Goal: Task Accomplishment & Management: Manage account settings

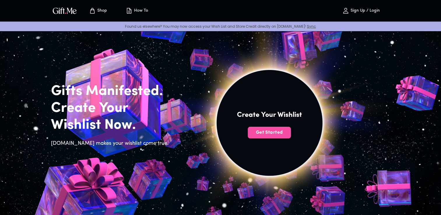
click at [274, 136] on button "Get Started" at bounding box center [269, 133] width 43 height 12
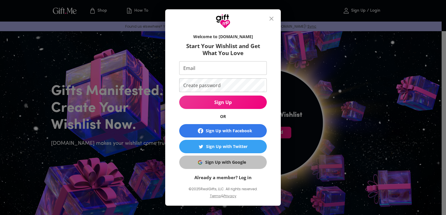
click at [238, 165] on div "Sign Up with Google" at bounding box center [225, 162] width 41 height 6
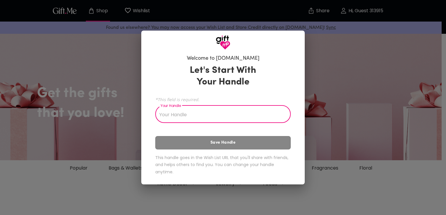
click at [217, 116] on input "Your Handle" at bounding box center [219, 115] width 129 height 16
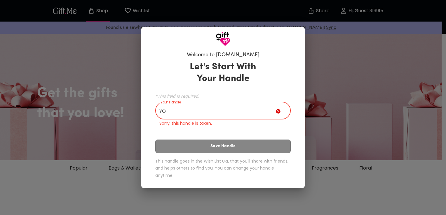
type input "Y"
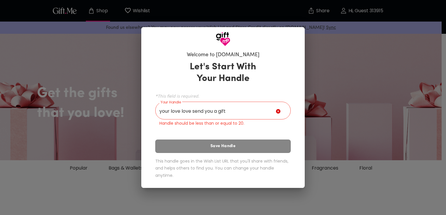
click at [250, 145] on div "Let's Start With Your Handle *This field is required. Your Handle your love lov…" at bounding box center [222, 121] width 135 height 125
click at [191, 113] on input "your love love send you a gift" at bounding box center [215, 111] width 120 height 16
click at [204, 113] on input "your baby send you a gift" at bounding box center [215, 111] width 120 height 16
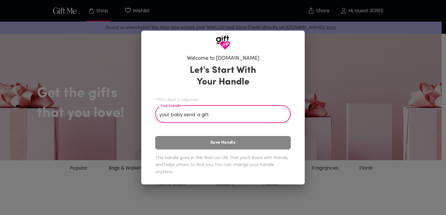
type input "your baby send u a gift"
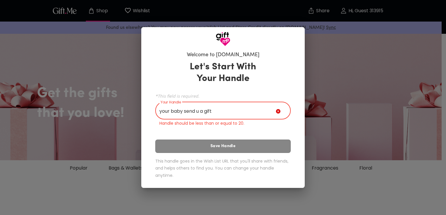
drag, startPoint x: 225, startPoint y: 114, endPoint x: 157, endPoint y: 116, distance: 68.3
click at [157, 116] on input "your baby send u a gift" at bounding box center [215, 111] width 120 height 16
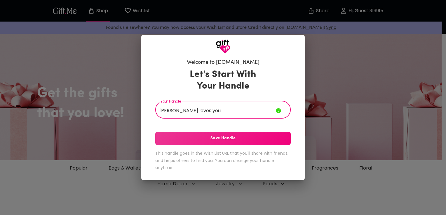
type input "[PERSON_NAME] loves you"
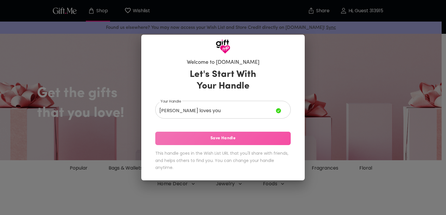
click at [223, 139] on span "Save Handle" at bounding box center [222, 138] width 135 height 6
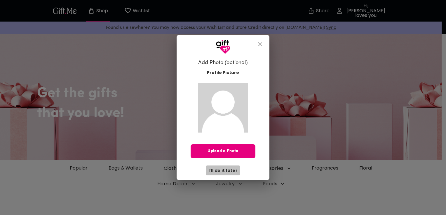
click at [229, 169] on span "I'll do it later" at bounding box center [222, 170] width 29 height 6
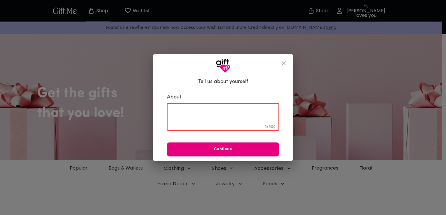
click at [211, 123] on textarea at bounding box center [223, 117] width 104 height 17
click at [214, 118] on textarea at bounding box center [223, 117] width 104 height 17
paste textarea "Happy monthsary, love. I LOVE YOUU SO MUCHHH!!! 😘😘😘 Still can’t believe that yo…"
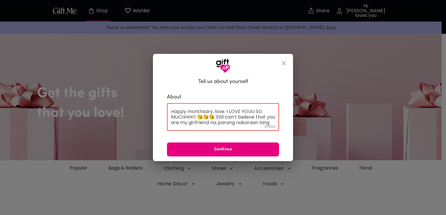
scroll to position [61, 0]
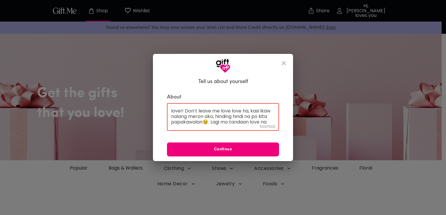
type textarea "Happy monthsary, love. I LOVE YOUU SO MUCHHH!!! 😘😘😘 Still can’t believe that yo…"
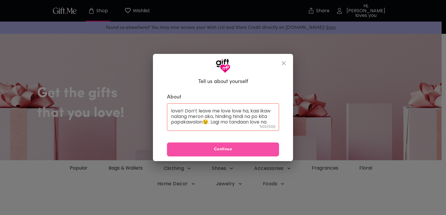
click at [234, 151] on span "Continue" at bounding box center [223, 149] width 112 height 6
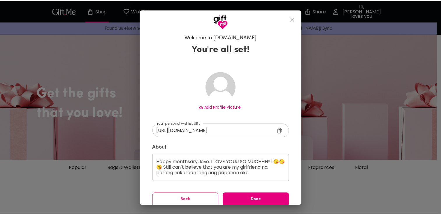
scroll to position [6, 0]
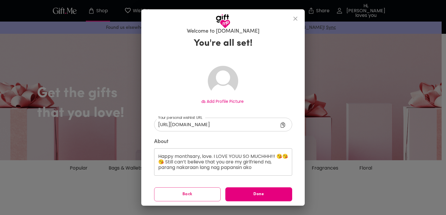
click at [219, 101] on span "Add Profile Picture" at bounding box center [225, 102] width 37 height 6
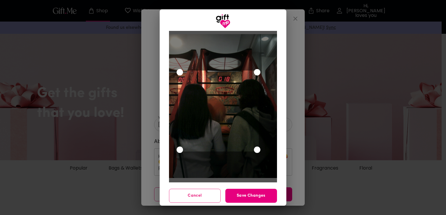
click at [216, 101] on div "Use the arrow keys to move the crop selection area" at bounding box center [218, 111] width 81 height 81
click at [247, 194] on span "Save Changes" at bounding box center [251, 196] width 52 height 6
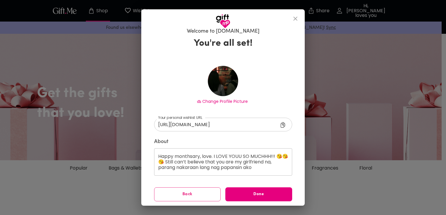
click at [284, 157] on div "Happy monthsary, love. I LOVE YOUU SO MUCHHH!!! 😘😘😘 Still can’t believe that yo…" at bounding box center [223, 161] width 138 height 27
click at [333, 161] on div "Welcome to [DOMAIN_NAME] You're all set! Change Profile Picture [URL][DOMAIN_NA…" at bounding box center [223, 107] width 446 height 215
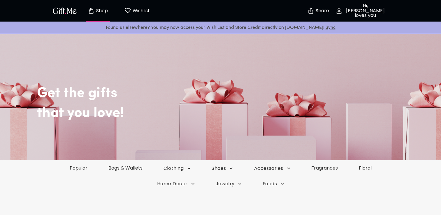
click at [314, 11] on img "Share" at bounding box center [310, 10] width 7 height 7
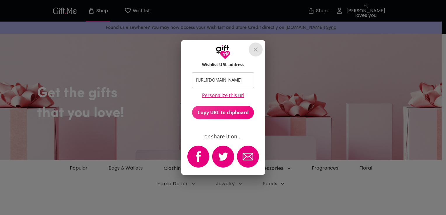
click at [256, 48] on icon "close" at bounding box center [255, 50] width 4 height 4
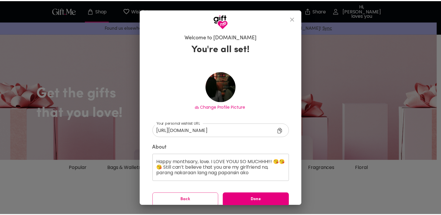
scroll to position [39, 0]
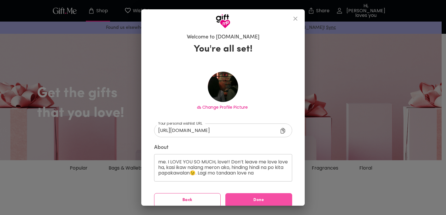
click at [246, 196] on button "Done" at bounding box center [258, 200] width 67 height 14
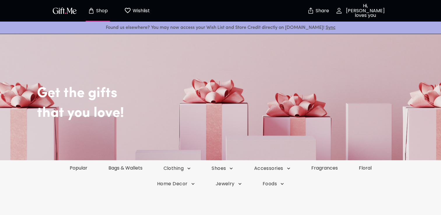
click at [61, 12] on img "button" at bounding box center [65, 10] width 26 height 8
click at [93, 12] on icon "Store page" at bounding box center [91, 10] width 7 height 7
click at [132, 8] on p "Wishlist" at bounding box center [140, 11] width 19 height 8
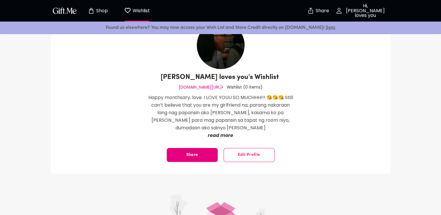
scroll to position [40, 0]
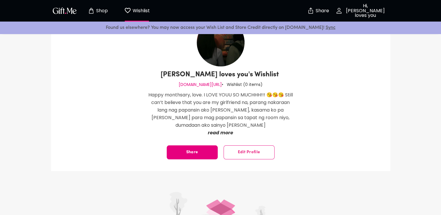
click at [340, 10] on icon "button" at bounding box center [339, 10] width 7 height 7
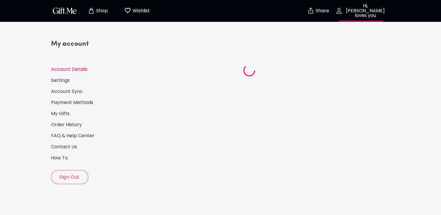
select select "US"
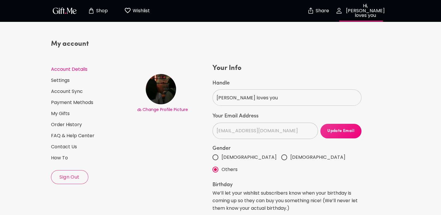
click at [171, 111] on span "Change Profile Picture" at bounding box center [166, 110] width 46 height 6
click at [58, 80] on link "Settings" at bounding box center [91, 80] width 81 height 6
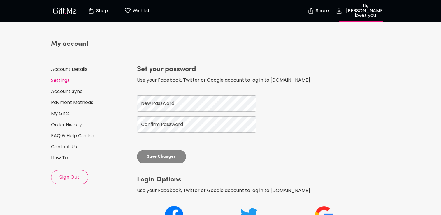
click at [62, 83] on link "Settings" at bounding box center [91, 80] width 81 height 6
click at [63, 76] on div "My account Account Details Settings Account Sync Payment Methods My Gifts Order…" at bounding box center [91, 111] width 81 height 145
click at [75, 71] on link "Account Details" at bounding box center [91, 69] width 81 height 6
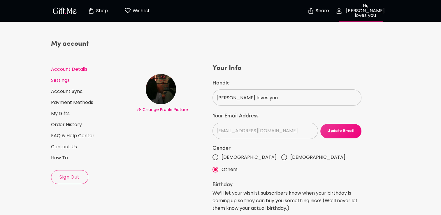
click at [62, 83] on link "Settings" at bounding box center [91, 80] width 81 height 6
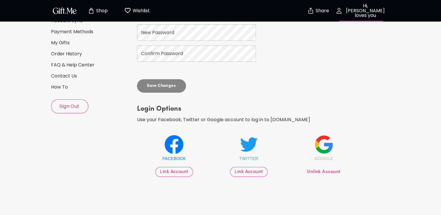
scroll to position [88, 0]
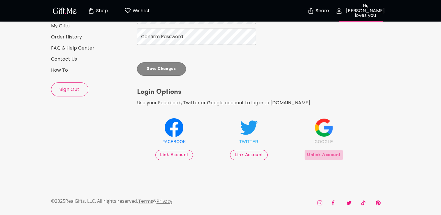
click at [331, 156] on span "Unlink Account" at bounding box center [324, 155] width 34 height 6
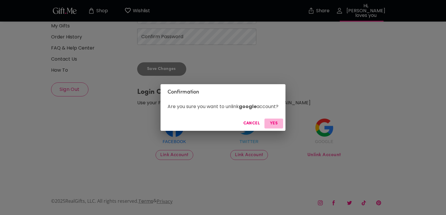
click at [274, 126] on span "Yes" at bounding box center [274, 123] width 14 height 6
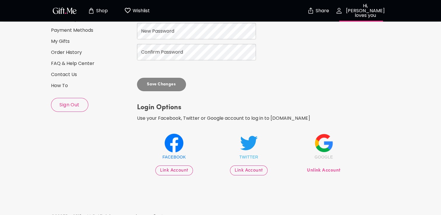
scroll to position [76, 0]
